Goal: Task Accomplishment & Management: Manage account settings

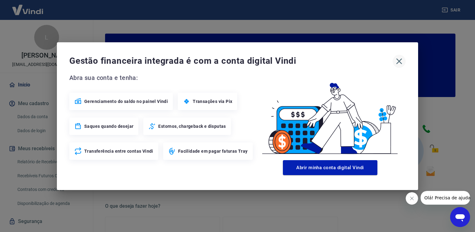
click at [402, 64] on icon "button" at bounding box center [399, 61] width 10 height 10
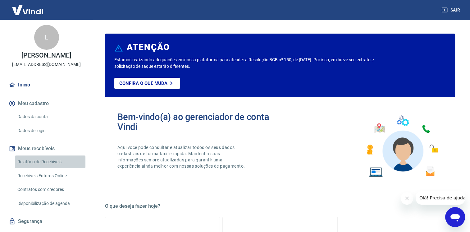
click at [51, 168] on link "Relatório de Recebíveis" at bounding box center [50, 161] width 71 height 13
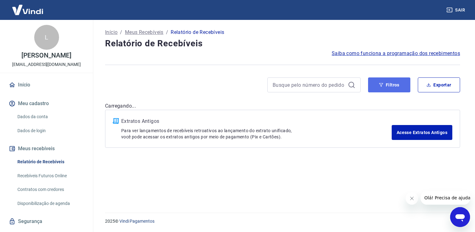
click at [393, 82] on button "Filtros" at bounding box center [389, 84] width 42 height 15
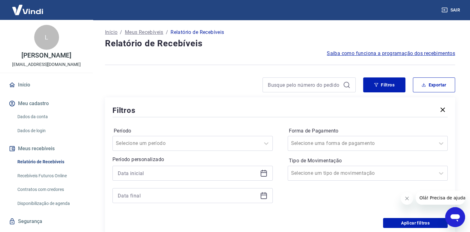
click at [191, 180] on div at bounding box center [192, 173] width 160 height 15
click at [184, 174] on input at bounding box center [188, 172] width 140 height 9
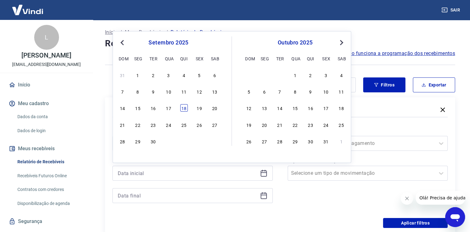
click at [181, 108] on div "18" at bounding box center [183, 107] width 7 height 7
type input "[DATE]"
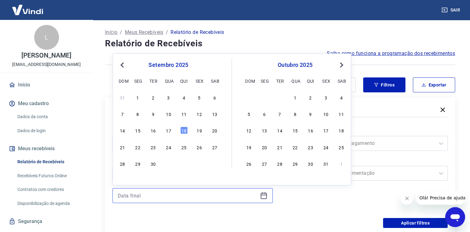
click at [137, 193] on input at bounding box center [188, 195] width 140 height 9
drag, startPoint x: 187, startPoint y: 130, endPoint x: 363, endPoint y: 162, distance: 179.1
click at [186, 130] on div "18" at bounding box center [183, 129] width 7 height 7
type input "[DATE]"
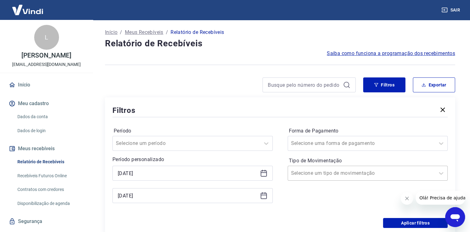
click at [363, 171] on div at bounding box center [361, 173] width 141 height 9
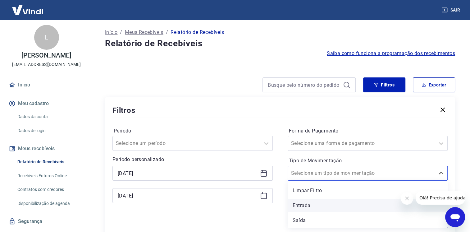
click at [314, 205] on div "Entrada" at bounding box center [368, 205] width 160 height 12
click at [199, 142] on div at bounding box center [186, 143] width 141 height 9
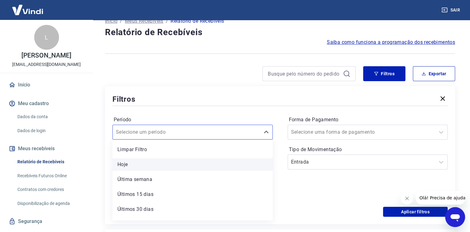
scroll to position [12, 0]
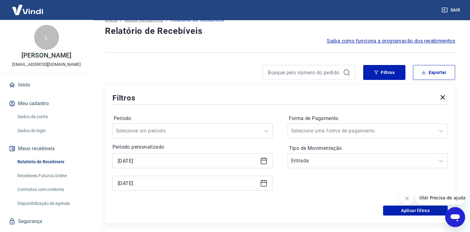
click at [172, 98] on div "Filtros" at bounding box center [279, 97] width 335 height 11
click at [398, 208] on button "Aplicar filtros" at bounding box center [415, 210] width 65 height 10
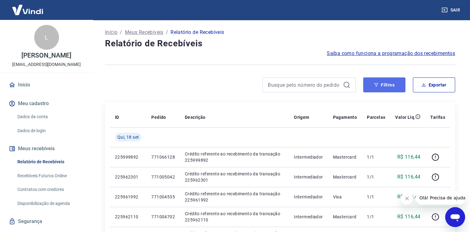
click at [379, 82] on button "Filtros" at bounding box center [384, 84] width 42 height 15
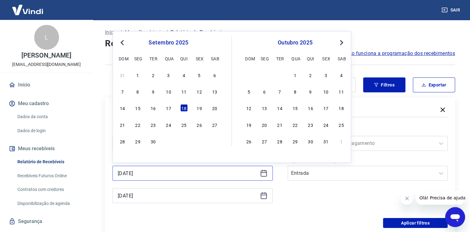
click at [175, 176] on input "[DATE]" at bounding box center [188, 172] width 140 height 9
click at [171, 110] on div "17" at bounding box center [168, 107] width 7 height 7
type input "[DATE]"
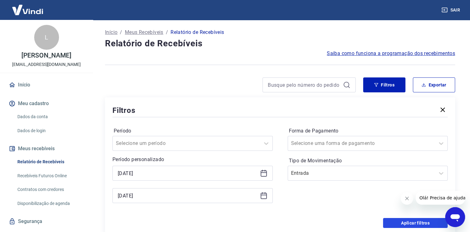
click at [396, 227] on button "Aplicar filtros" at bounding box center [415, 223] width 65 height 10
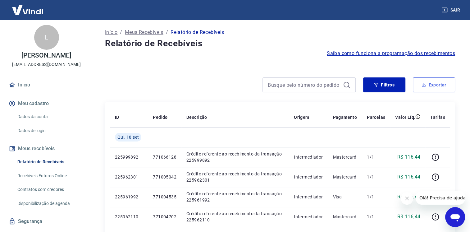
click at [441, 83] on button "Exportar" at bounding box center [434, 84] width 42 height 15
type input "[DATE]"
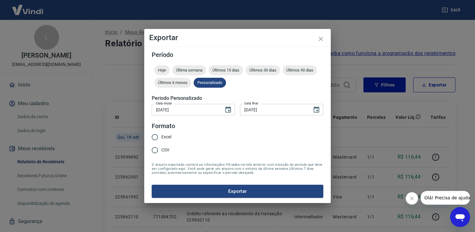
click at [157, 140] on input "Excel" at bounding box center [154, 136] width 13 height 13
radio input "true"
click at [193, 195] on button "Exportar" at bounding box center [237, 191] width 171 height 13
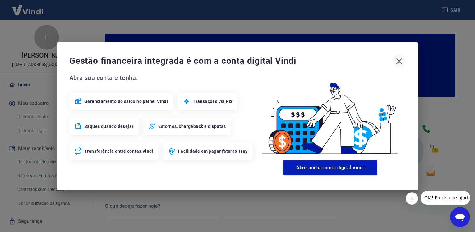
click at [397, 63] on icon "button" at bounding box center [399, 61] width 6 height 6
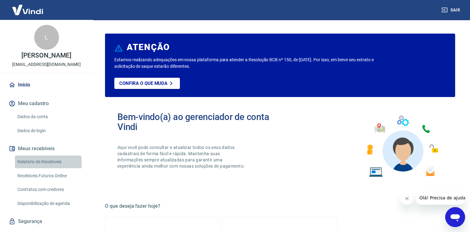
click at [35, 168] on link "Relatório de Recebíveis" at bounding box center [50, 161] width 71 height 13
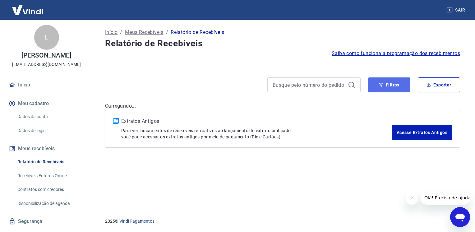
click at [383, 84] on icon "button" at bounding box center [381, 85] width 4 height 4
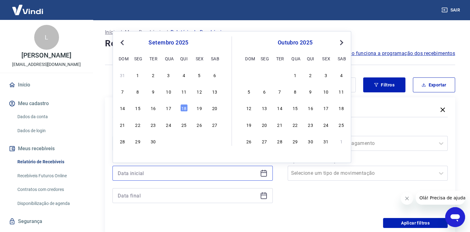
click at [228, 171] on input at bounding box center [188, 172] width 140 height 9
click at [179, 110] on div "14 15 16 17 18 19 20" at bounding box center [168, 107] width 101 height 9
click at [168, 108] on div "17" at bounding box center [168, 107] width 7 height 7
type input "[DATE]"
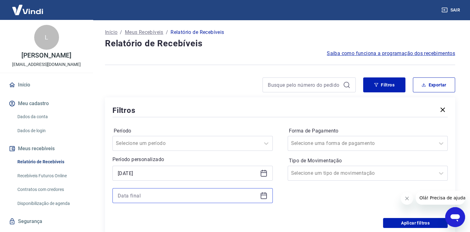
click at [163, 195] on input at bounding box center [188, 195] width 140 height 9
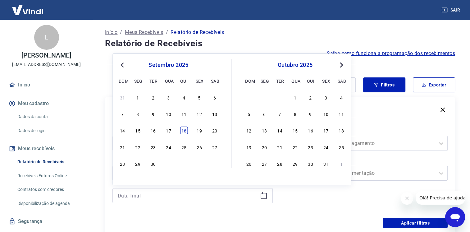
click at [184, 130] on div "18" at bounding box center [183, 129] width 7 height 7
type input "[DATE]"
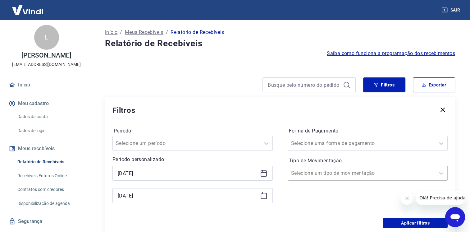
click at [358, 169] on div at bounding box center [361, 173] width 141 height 9
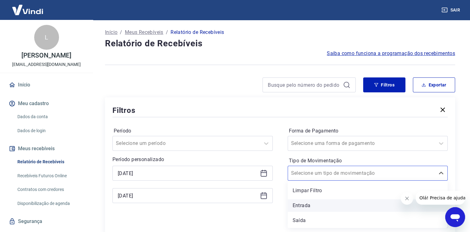
click at [318, 212] on div "Entrada" at bounding box center [368, 205] width 160 height 12
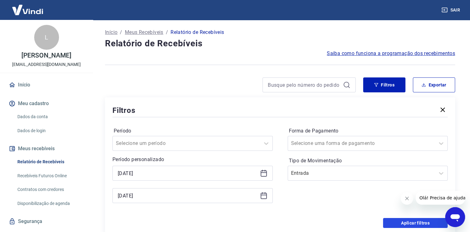
click at [401, 222] on button "Aplicar filtros" at bounding box center [415, 223] width 65 height 10
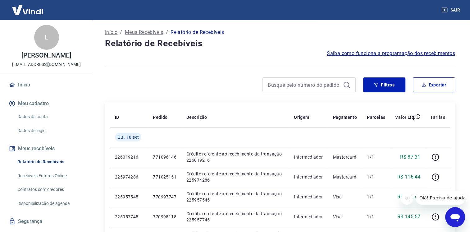
click at [440, 80] on button "Exportar" at bounding box center [434, 84] width 42 height 15
type input "[DATE]"
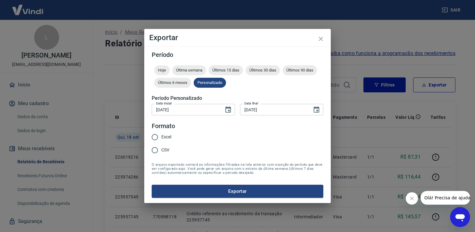
click at [168, 135] on span "Excel" at bounding box center [166, 137] width 10 height 7
click at [161, 135] on input "Excel" at bounding box center [154, 136] width 13 height 13
radio input "true"
click at [203, 190] on button "Exportar" at bounding box center [237, 191] width 171 height 13
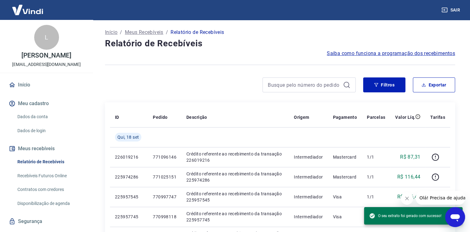
click at [455, 8] on button "Sair" at bounding box center [451, 9] width 22 height 11
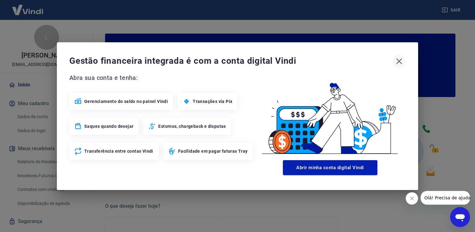
click at [396, 63] on icon "button" at bounding box center [399, 61] width 6 height 6
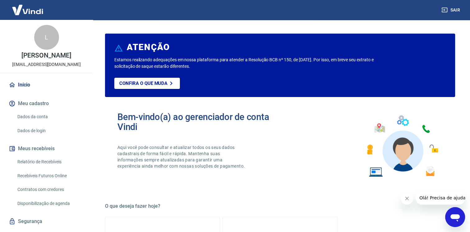
click at [34, 168] on link "Relatório de Recebíveis" at bounding box center [50, 161] width 71 height 13
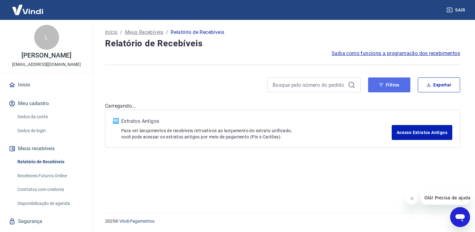
click at [395, 89] on button "Filtros" at bounding box center [389, 84] width 42 height 15
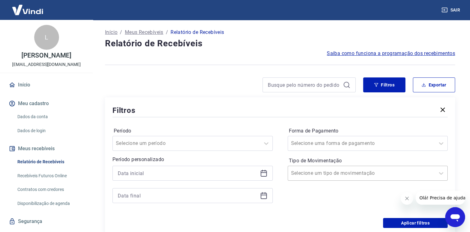
click at [307, 179] on div "Selecione um tipo de movimentação" at bounding box center [368, 173] width 160 height 15
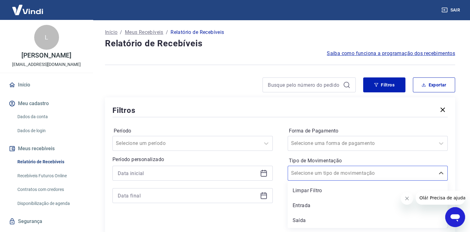
click at [299, 208] on div "Entrada" at bounding box center [368, 205] width 160 height 12
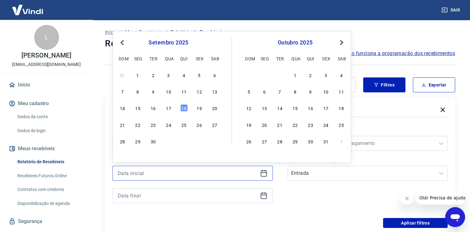
click at [212, 173] on input at bounding box center [188, 172] width 140 height 9
click at [171, 109] on div "17" at bounding box center [168, 107] width 7 height 7
type input "[DATE]"
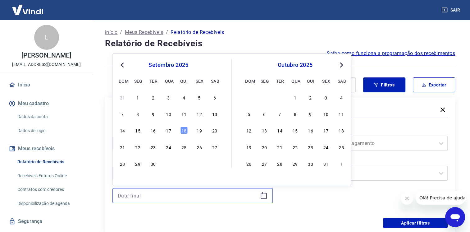
click at [166, 193] on input at bounding box center [188, 195] width 140 height 9
drag, startPoint x: 181, startPoint y: 129, endPoint x: 374, endPoint y: 214, distance: 210.8
click at [181, 129] on div "18" at bounding box center [183, 129] width 7 height 7
type input "[DATE]"
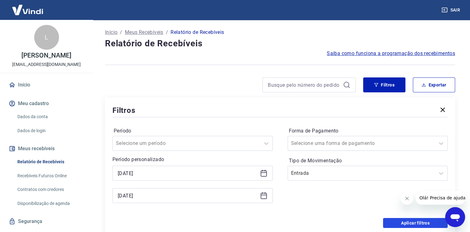
click at [391, 223] on button "Aplicar filtros" at bounding box center [415, 223] width 65 height 10
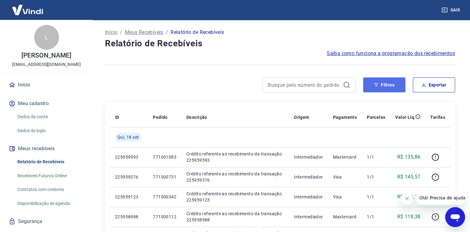
click at [388, 83] on button "Filtros" at bounding box center [384, 84] width 42 height 15
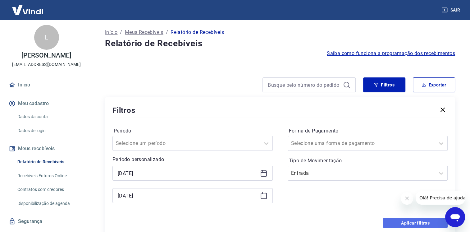
click at [412, 226] on button "Aplicar filtros" at bounding box center [415, 223] width 65 height 10
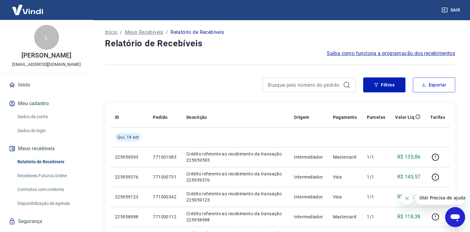
drag, startPoint x: 441, startPoint y: 86, endPoint x: 406, endPoint y: 99, distance: 36.6
click at [441, 86] on button "Exportar" at bounding box center [434, 84] width 42 height 15
type input "[DATE]"
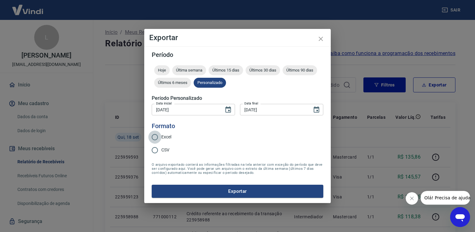
click at [157, 137] on input "Excel" at bounding box center [154, 136] width 13 height 13
radio input "true"
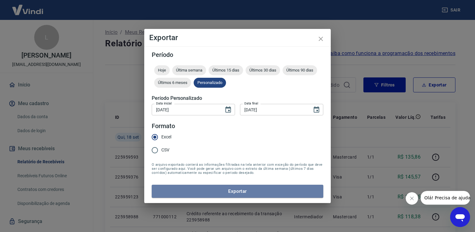
click at [183, 189] on button "Exportar" at bounding box center [237, 191] width 171 height 13
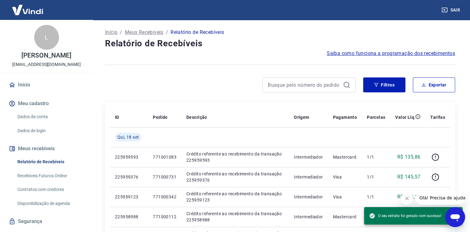
click at [197, 77] on div "Filtros Exportar" at bounding box center [280, 84] width 350 height 15
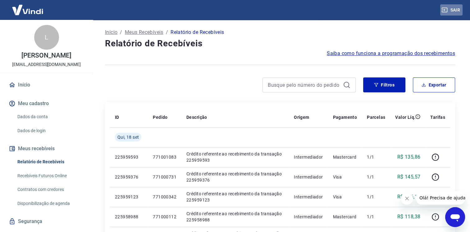
click at [449, 5] on button "Sair" at bounding box center [451, 9] width 22 height 11
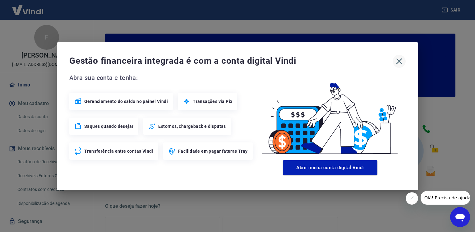
click at [399, 62] on icon "button" at bounding box center [399, 61] width 10 height 10
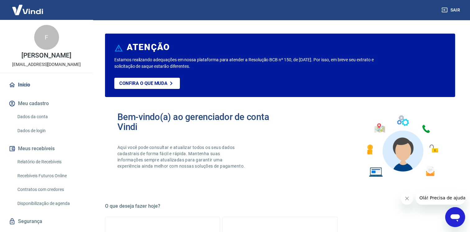
click at [56, 168] on link "Relatório de Recebíveis" at bounding box center [50, 161] width 71 height 13
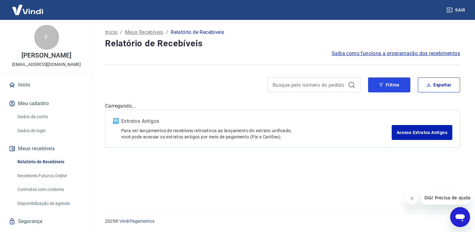
click at [381, 83] on icon "button" at bounding box center [381, 85] width 4 height 4
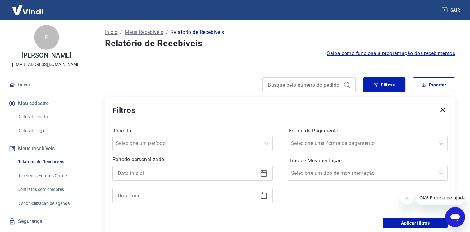
click at [222, 182] on div at bounding box center [192, 184] width 160 height 37
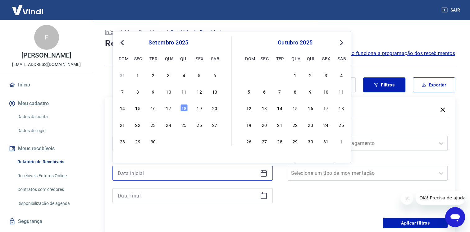
drag, startPoint x: 214, startPoint y: 177, endPoint x: 205, endPoint y: 170, distance: 11.5
click at [214, 177] on input at bounding box center [188, 172] width 140 height 9
click at [170, 108] on div "17" at bounding box center [168, 107] width 7 height 7
click at [174, 197] on input at bounding box center [188, 195] width 140 height 9
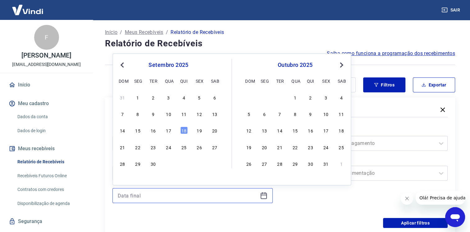
type input "[DATE]"
click at [184, 124] on div "31 1 2 3 4 5 6 7 8 9 10 11 12 13 14 15 16 17 18 19 20 21 22 23 24 25 26 27 28 2…" at bounding box center [168, 130] width 101 height 75
click at [184, 132] on div "18" at bounding box center [183, 129] width 7 height 7
type input "[DATE]"
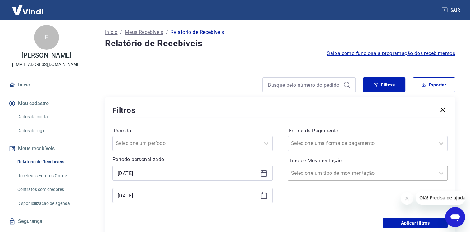
click at [364, 175] on div at bounding box center [361, 173] width 141 height 9
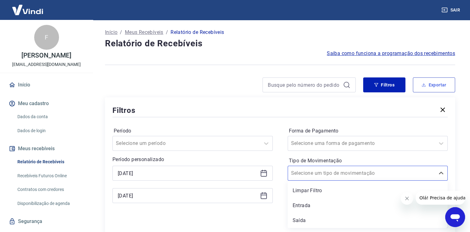
drag, startPoint x: 319, startPoint y: 206, endPoint x: 419, endPoint y: 85, distance: 156.4
click at [318, 206] on div "Entrada" at bounding box center [368, 205] width 160 height 12
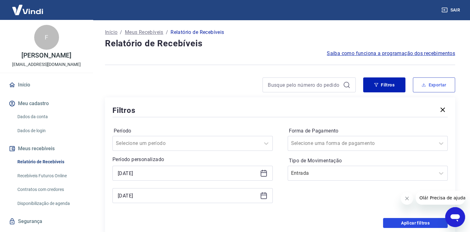
drag, startPoint x: 397, startPoint y: 225, endPoint x: 428, endPoint y: 92, distance: 136.5
click at [397, 225] on button "Aplicar filtros" at bounding box center [415, 223] width 65 height 10
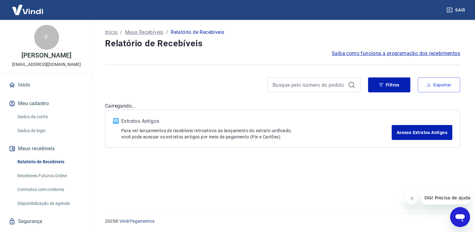
click at [428, 90] on button "Exportar" at bounding box center [438, 84] width 42 height 15
type input "[DATE]"
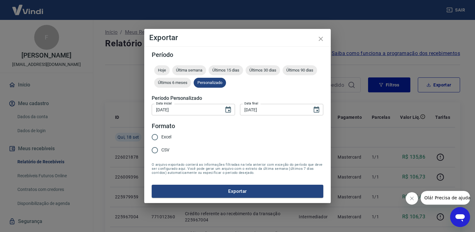
click at [166, 137] on span "Excel" at bounding box center [166, 137] width 10 height 7
click at [161, 137] on input "Excel" at bounding box center [154, 136] width 13 height 13
radio input "true"
click at [183, 194] on button "Exportar" at bounding box center [237, 191] width 171 height 13
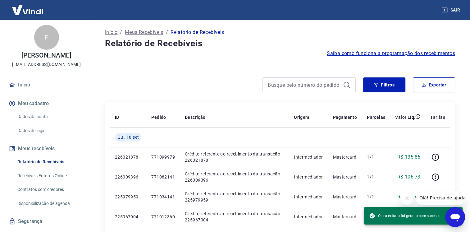
click at [458, 8] on button "Sair" at bounding box center [451, 9] width 22 height 11
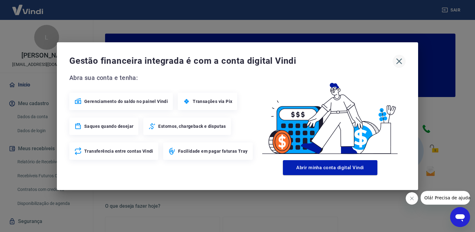
click at [395, 59] on icon "button" at bounding box center [399, 61] width 10 height 10
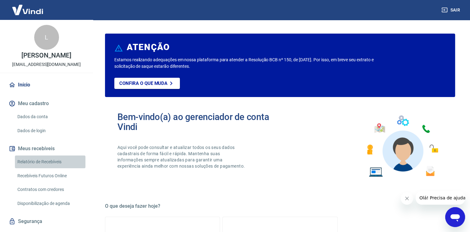
click at [56, 167] on link "Relatório de Recebíveis" at bounding box center [50, 161] width 71 height 13
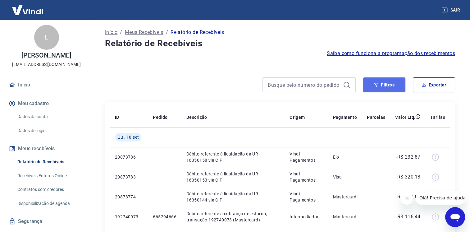
click at [385, 83] on button "Filtros" at bounding box center [384, 84] width 42 height 15
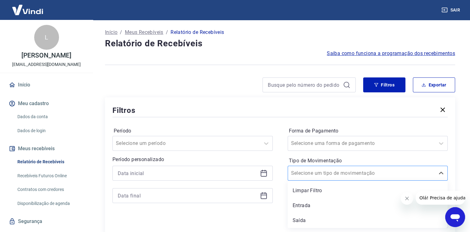
click at [355, 179] on div "Selecione um tipo de movimentação" at bounding box center [361, 172] width 147 height 11
click at [322, 207] on div "Entrada" at bounding box center [368, 205] width 160 height 12
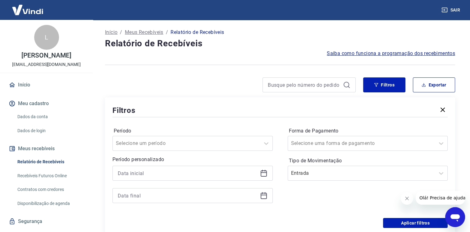
click at [144, 167] on div at bounding box center [192, 173] width 160 height 15
click at [144, 171] on input at bounding box center [188, 172] width 140 height 9
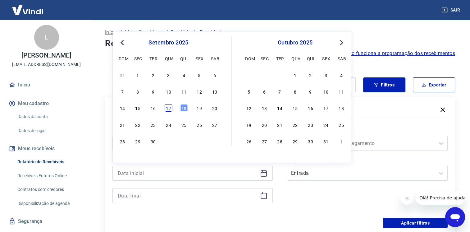
click at [169, 108] on div "17" at bounding box center [168, 107] width 7 height 7
type input "[DATE]"
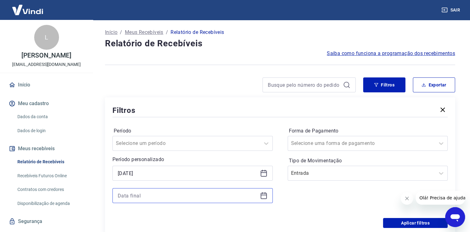
click at [162, 198] on input at bounding box center [188, 195] width 140 height 9
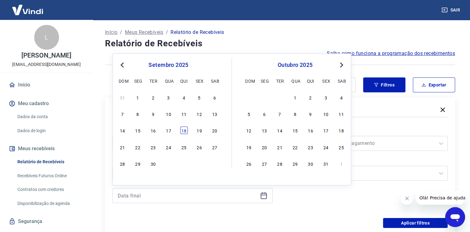
click at [183, 129] on div "18" at bounding box center [183, 129] width 7 height 7
type input "[DATE]"
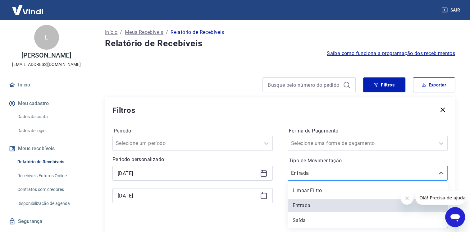
click at [331, 170] on input "Tipo de Movimentação" at bounding box center [322, 172] width 63 height 7
click at [331, 171] on input "Tipo de Movimentação" at bounding box center [322, 172] width 63 height 7
drag, startPoint x: 331, startPoint y: 202, endPoint x: 347, endPoint y: 207, distance: 16.1
click at [331, 203] on div "Entrada" at bounding box center [368, 205] width 160 height 12
click at [348, 207] on div "Forma de Pagamento Selecione uma forma de pagamento Tipo de Movimentação option…" at bounding box center [368, 168] width 160 height 84
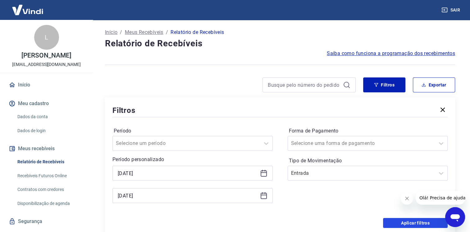
drag, startPoint x: 395, startPoint y: 226, endPoint x: 214, endPoint y: 16, distance: 278.0
click at [395, 226] on button "Aplicar filtros" at bounding box center [415, 223] width 65 height 10
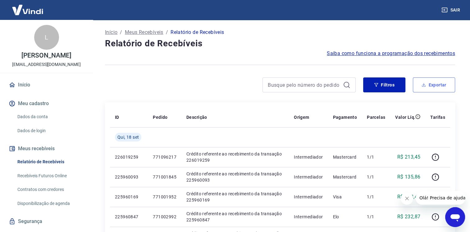
click at [436, 87] on button "Exportar" at bounding box center [434, 84] width 42 height 15
type input "[DATE]"
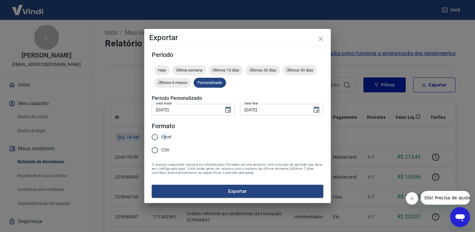
click at [164, 136] on span "Excel" at bounding box center [166, 137] width 10 height 7
click at [177, 192] on button "Exportar" at bounding box center [237, 191] width 171 height 13
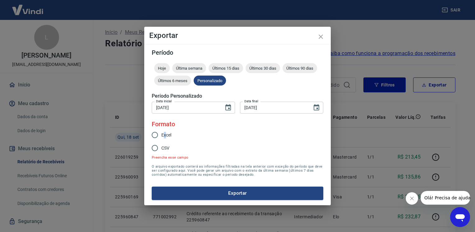
click at [164, 136] on span "Excel" at bounding box center [166, 135] width 10 height 7
click at [161, 136] on input "Excel" at bounding box center [154, 134] width 13 height 13
radio input "true"
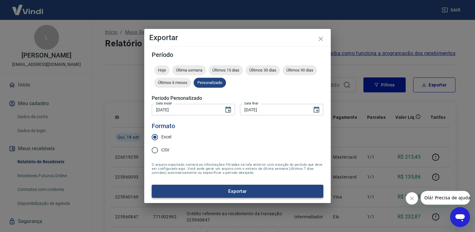
click at [178, 193] on button "Exportar" at bounding box center [237, 191] width 171 height 13
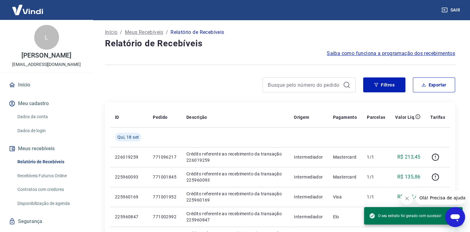
click at [450, 11] on button "Sair" at bounding box center [451, 9] width 22 height 11
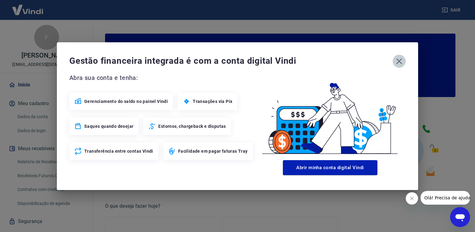
click at [401, 61] on icon "button" at bounding box center [399, 61] width 10 height 10
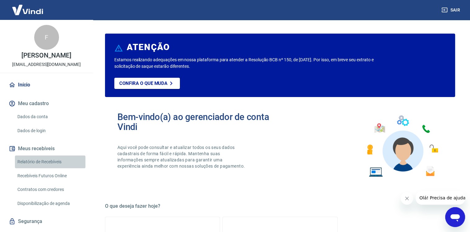
click at [55, 168] on link "Relatório de Recebíveis" at bounding box center [50, 161] width 71 height 13
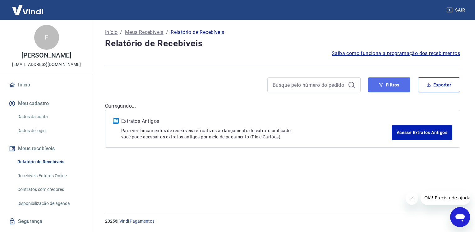
click at [380, 87] on button "Filtros" at bounding box center [389, 84] width 42 height 15
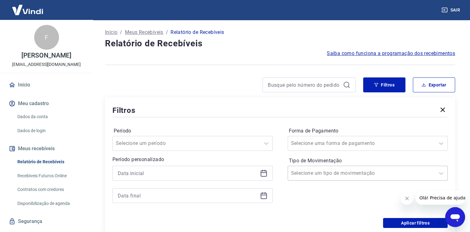
click at [319, 172] on input "Tipo de Movimentação" at bounding box center [322, 172] width 63 height 7
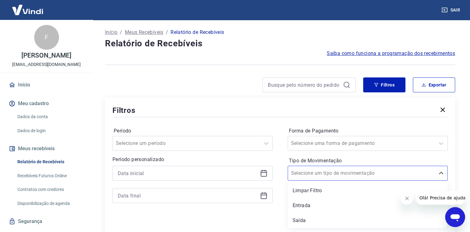
drag, startPoint x: 313, startPoint y: 209, endPoint x: 243, endPoint y: 175, distance: 78.4
click at [313, 209] on div "Entrada" at bounding box center [368, 205] width 160 height 12
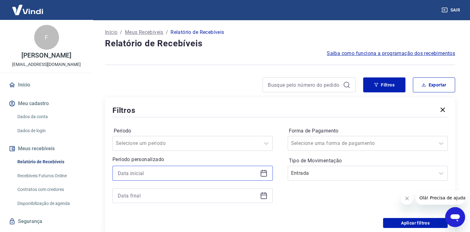
click at [243, 175] on input at bounding box center [188, 172] width 140 height 9
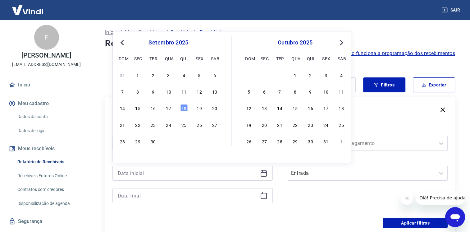
drag, startPoint x: 181, startPoint y: 107, endPoint x: 159, endPoint y: 187, distance: 82.3
click at [181, 107] on div "18" at bounding box center [183, 107] width 7 height 7
type input "[DATE]"
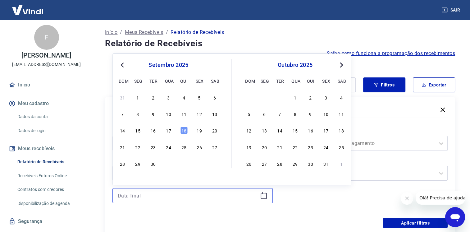
click at [157, 198] on input at bounding box center [188, 195] width 140 height 9
click at [170, 132] on div "17" at bounding box center [168, 129] width 7 height 7
type input "[DATE]"
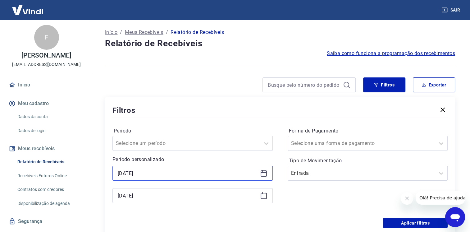
click at [155, 177] on input "[DATE]" at bounding box center [188, 172] width 140 height 9
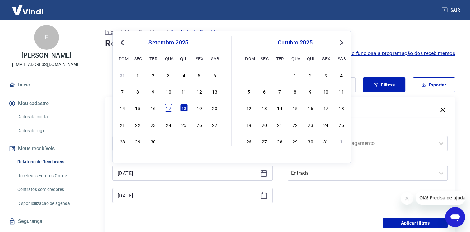
drag, startPoint x: 170, startPoint y: 107, endPoint x: 158, endPoint y: 188, distance: 81.7
click at [170, 107] on div "17" at bounding box center [168, 107] width 7 height 7
type input "[DATE]"
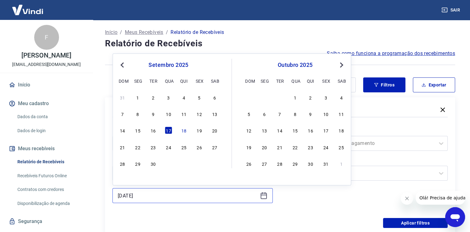
drag, startPoint x: 157, startPoint y: 192, endPoint x: 163, endPoint y: 167, distance: 26.4
click at [157, 193] on input "[DATE]" at bounding box center [188, 195] width 140 height 9
drag, startPoint x: 187, startPoint y: 131, endPoint x: 342, endPoint y: 169, distance: 159.1
click at [187, 132] on div "18" at bounding box center [183, 129] width 7 height 7
type input "[DATE]"
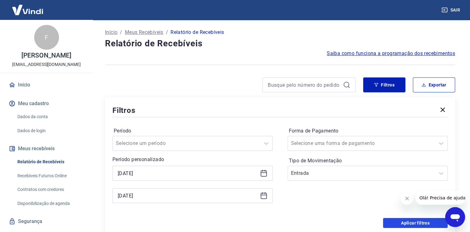
drag, startPoint x: 394, startPoint y: 223, endPoint x: 464, endPoint y: 108, distance: 134.7
click at [393, 223] on button "Aplicar filtros" at bounding box center [415, 223] width 65 height 10
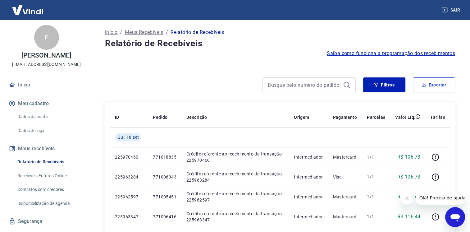
click at [441, 82] on button "Exportar" at bounding box center [434, 84] width 42 height 15
type input "[DATE]"
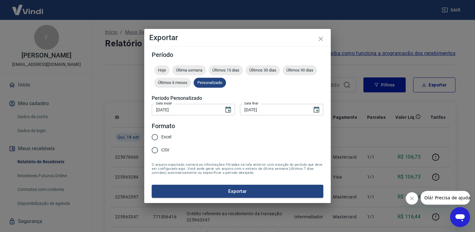
click at [164, 137] on span "Excel" at bounding box center [166, 137] width 10 height 7
click at [161, 137] on input "Excel" at bounding box center [154, 136] width 13 height 13
radio input "true"
drag, startPoint x: 193, startPoint y: 188, endPoint x: 164, endPoint y: 142, distance: 54.0
click at [193, 188] on button "Exportar" at bounding box center [237, 191] width 171 height 13
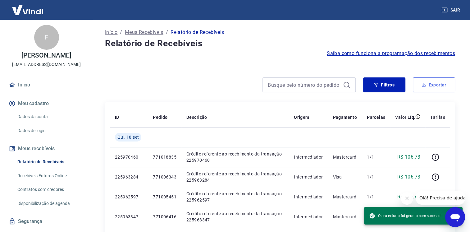
click at [427, 83] on button "Exportar" at bounding box center [434, 84] width 42 height 15
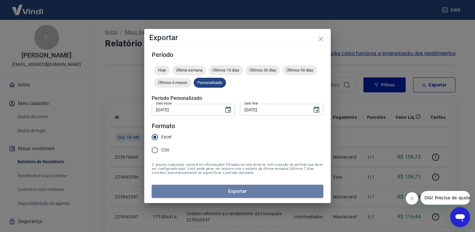
click at [167, 189] on button "Exportar" at bounding box center [237, 191] width 171 height 13
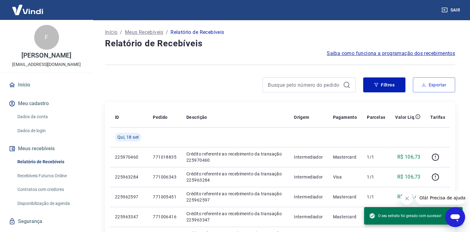
click at [425, 85] on icon "button" at bounding box center [424, 85] width 4 height 4
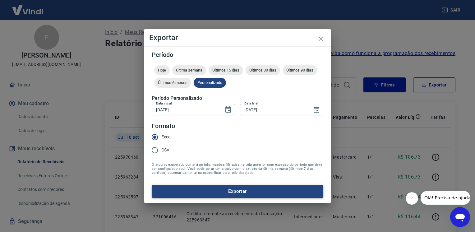
click at [233, 191] on button "Exportar" at bounding box center [237, 191] width 171 height 13
